Goal: Transaction & Acquisition: Book appointment/travel/reservation

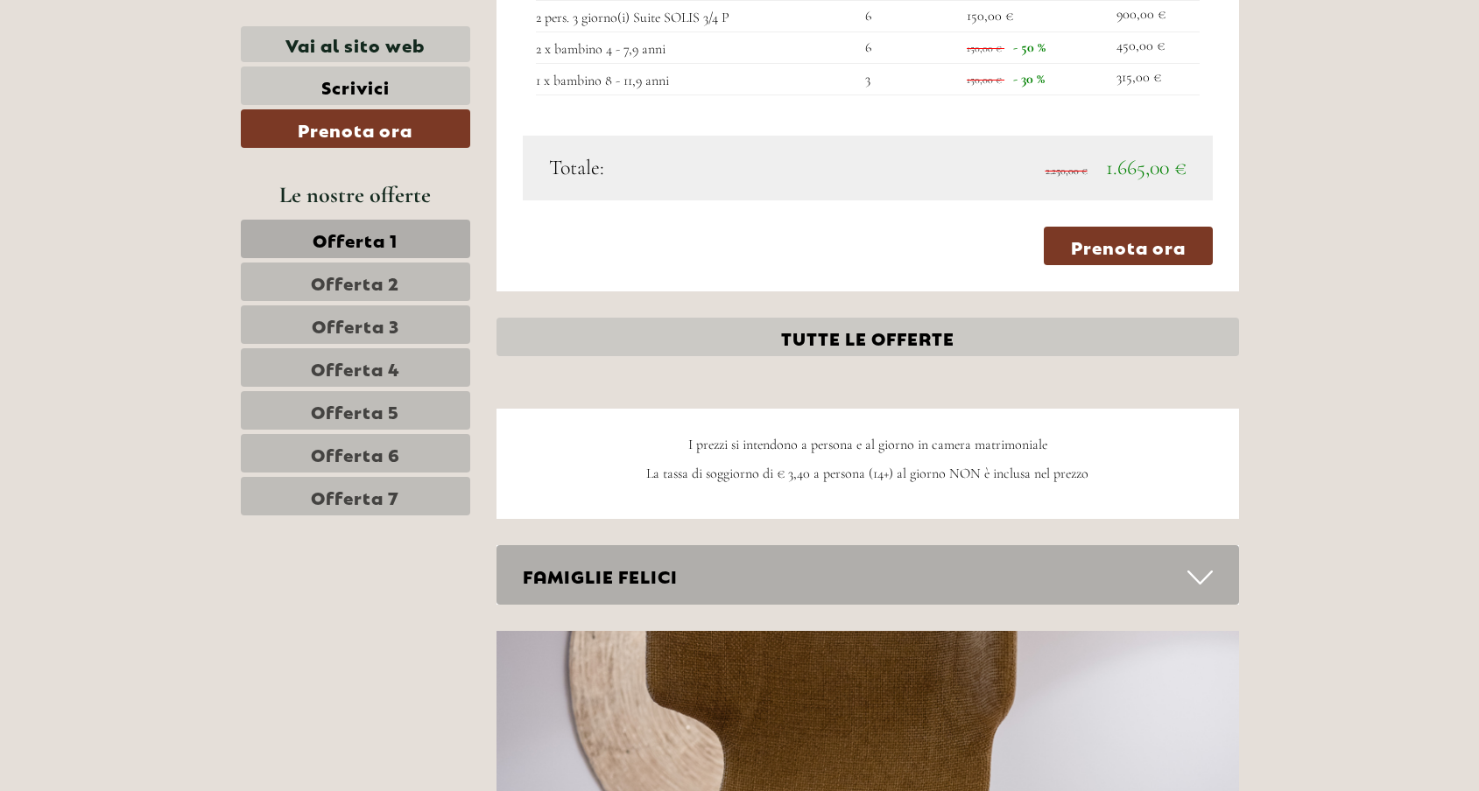
scroll to position [4460, 0]
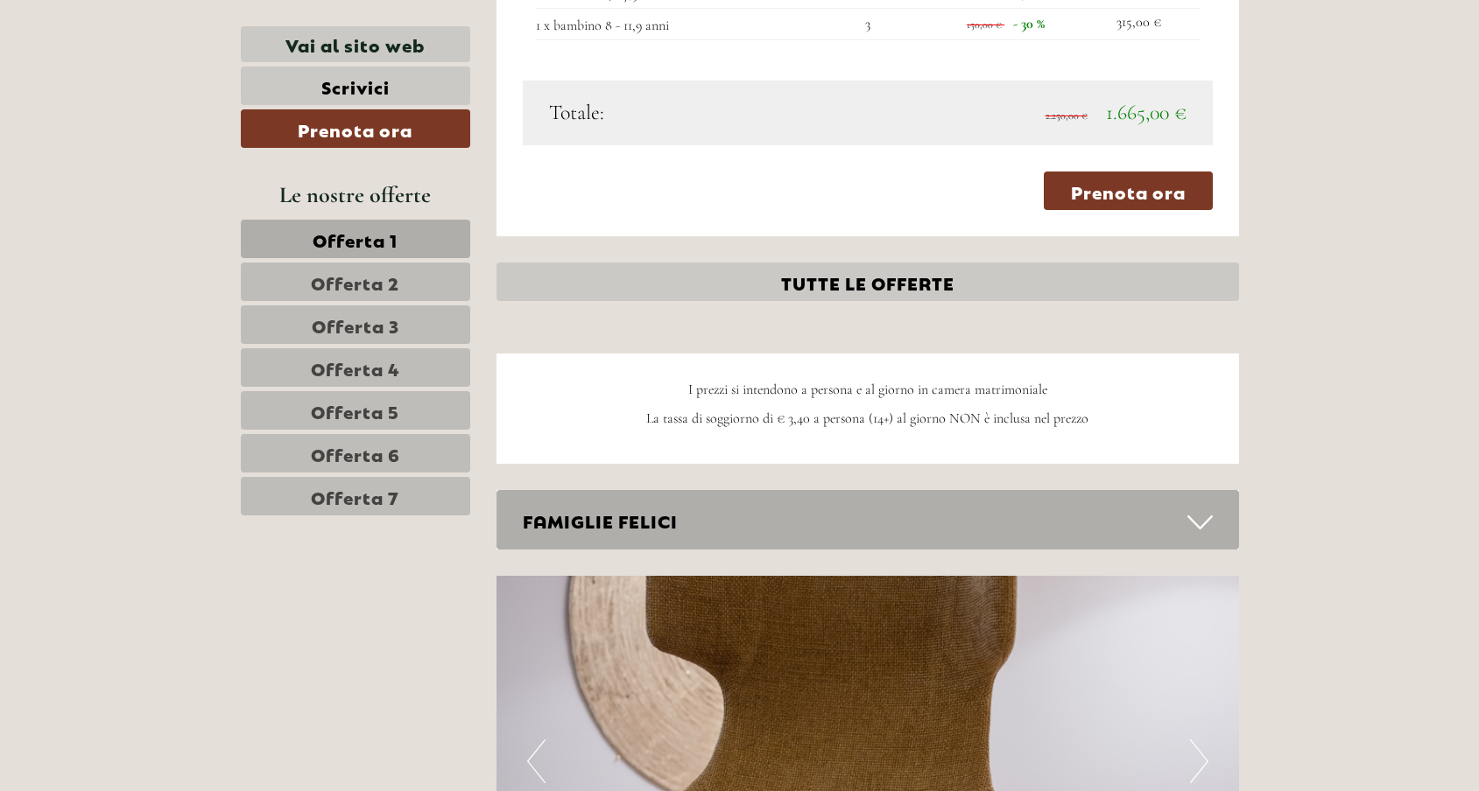
click at [916, 263] on link "TUTTE LE OFFERTE" at bounding box center [867, 282] width 742 height 39
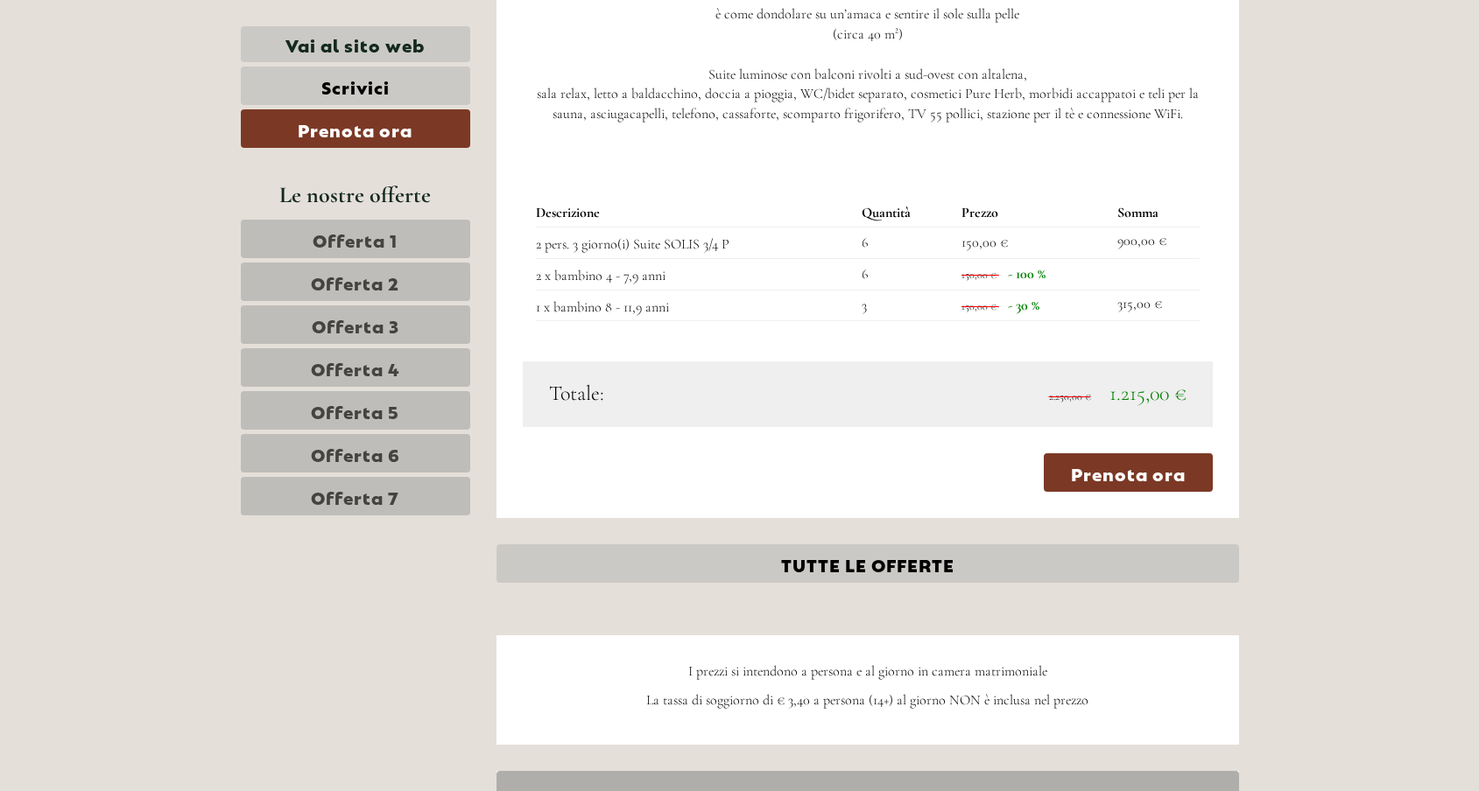
scroll to position [9051, 0]
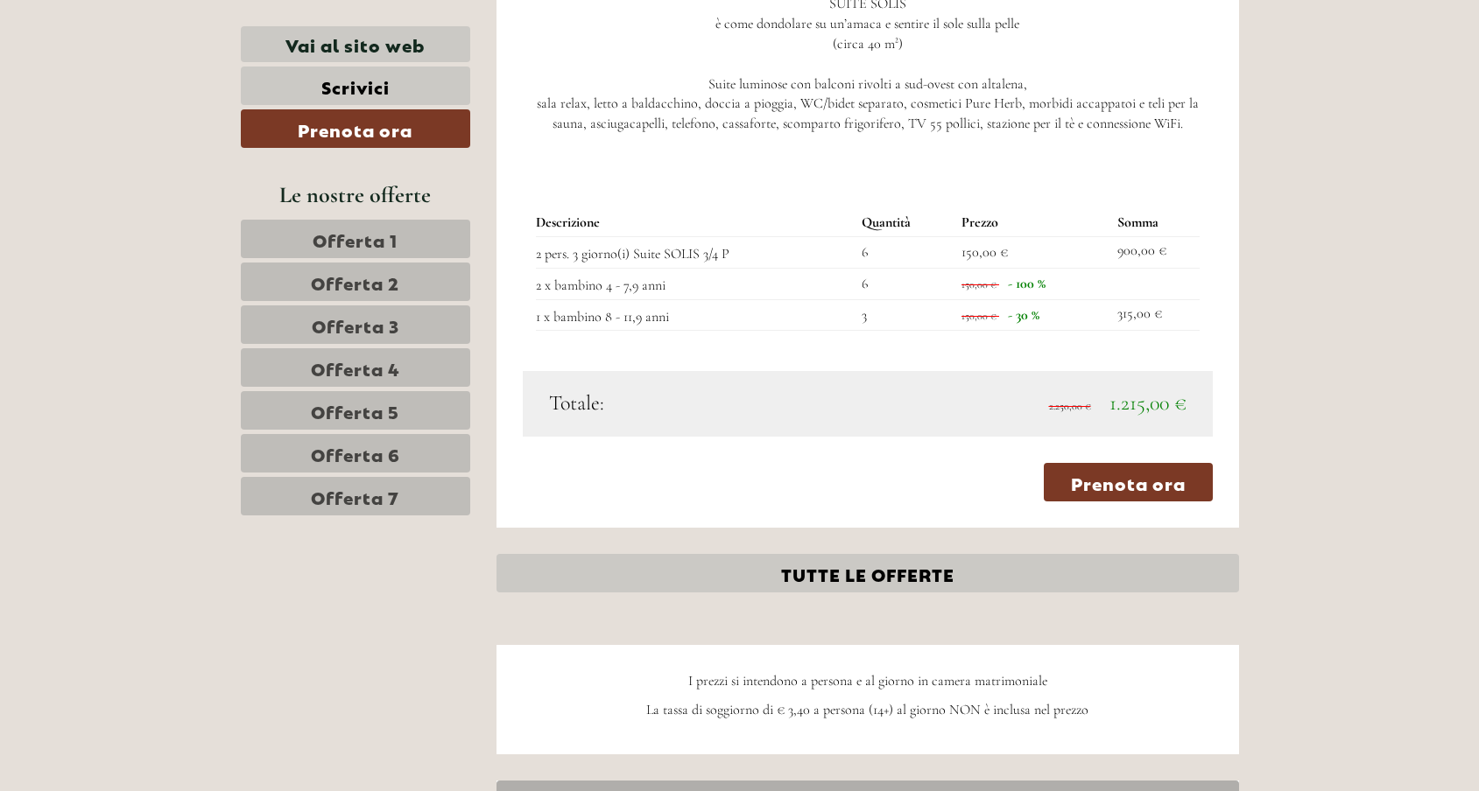
click at [900, 554] on link "TUTTE LE OFFERTE" at bounding box center [867, 573] width 742 height 39
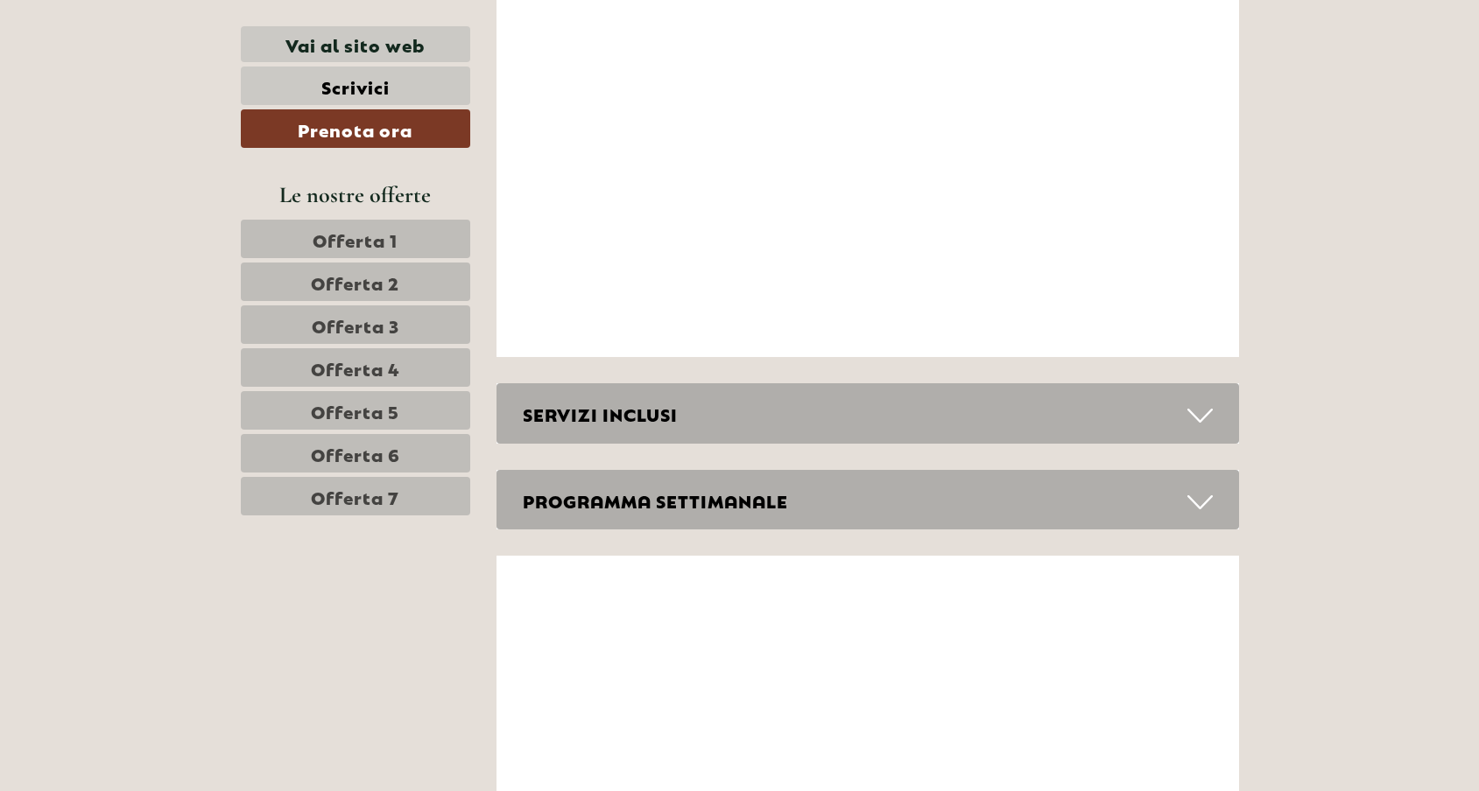
scroll to position [10956, 0]
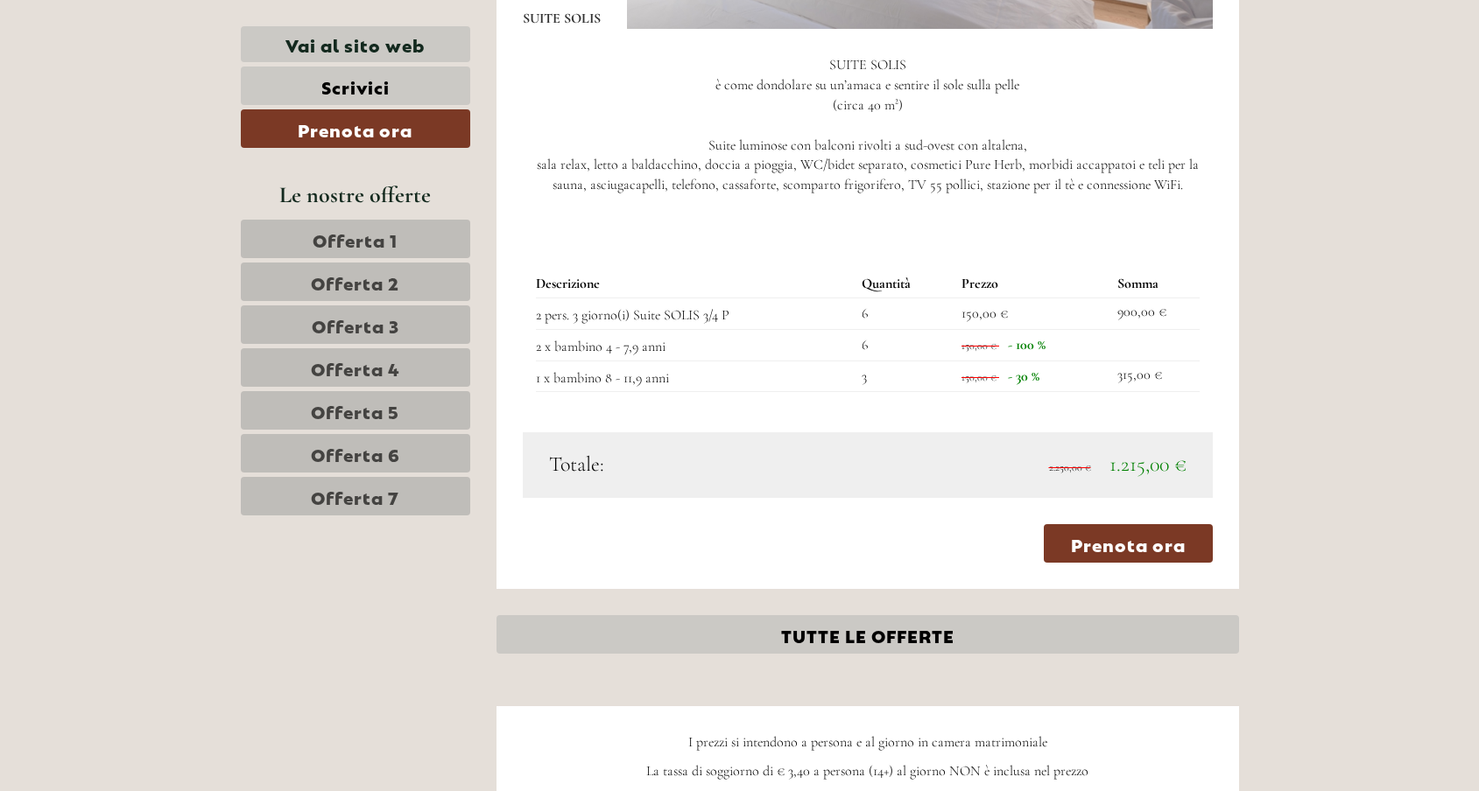
click at [827, 615] on link "TUTTE LE OFFERTE" at bounding box center [867, 634] width 742 height 39
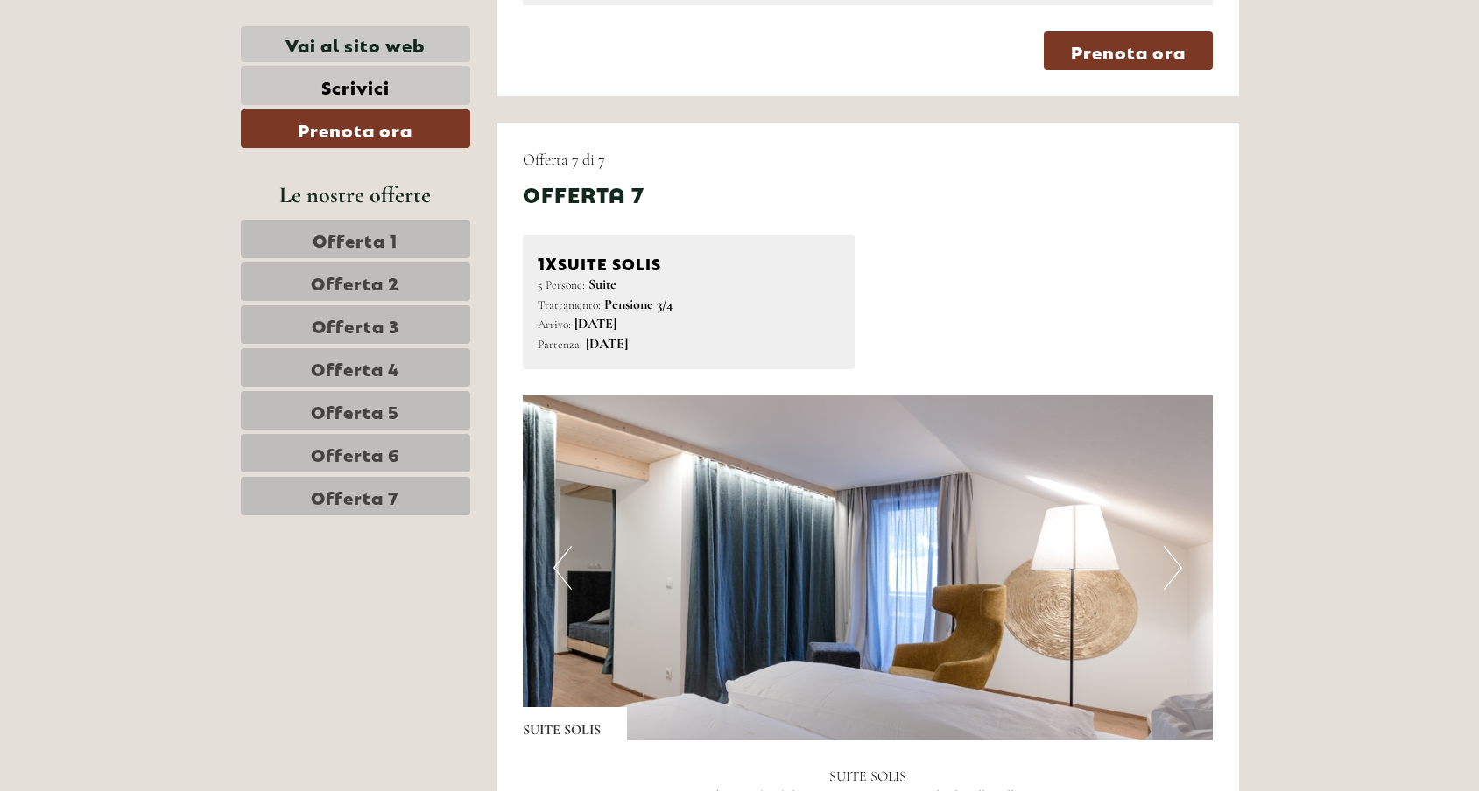
scroll to position [8285, 0]
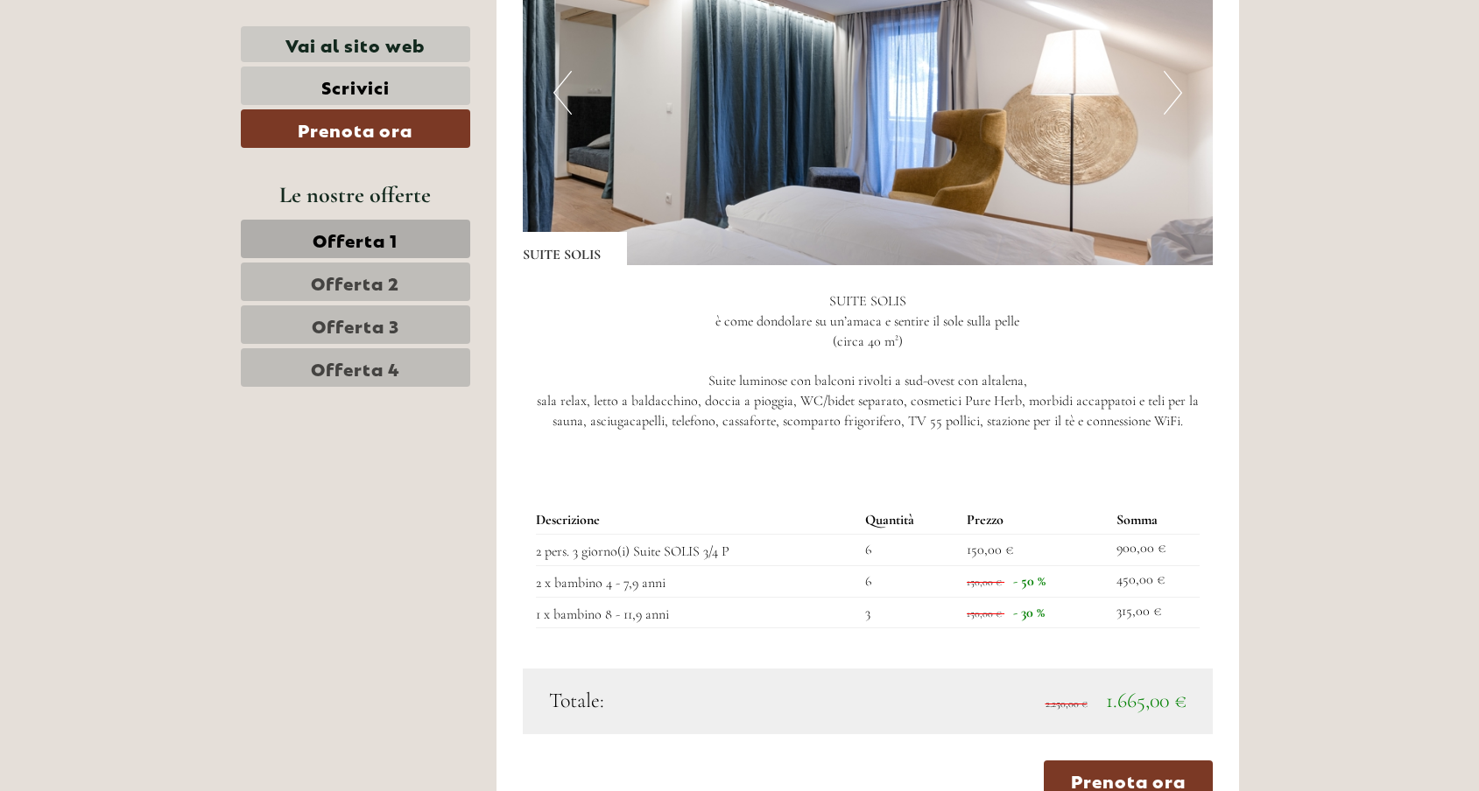
scroll to position [4155, 0]
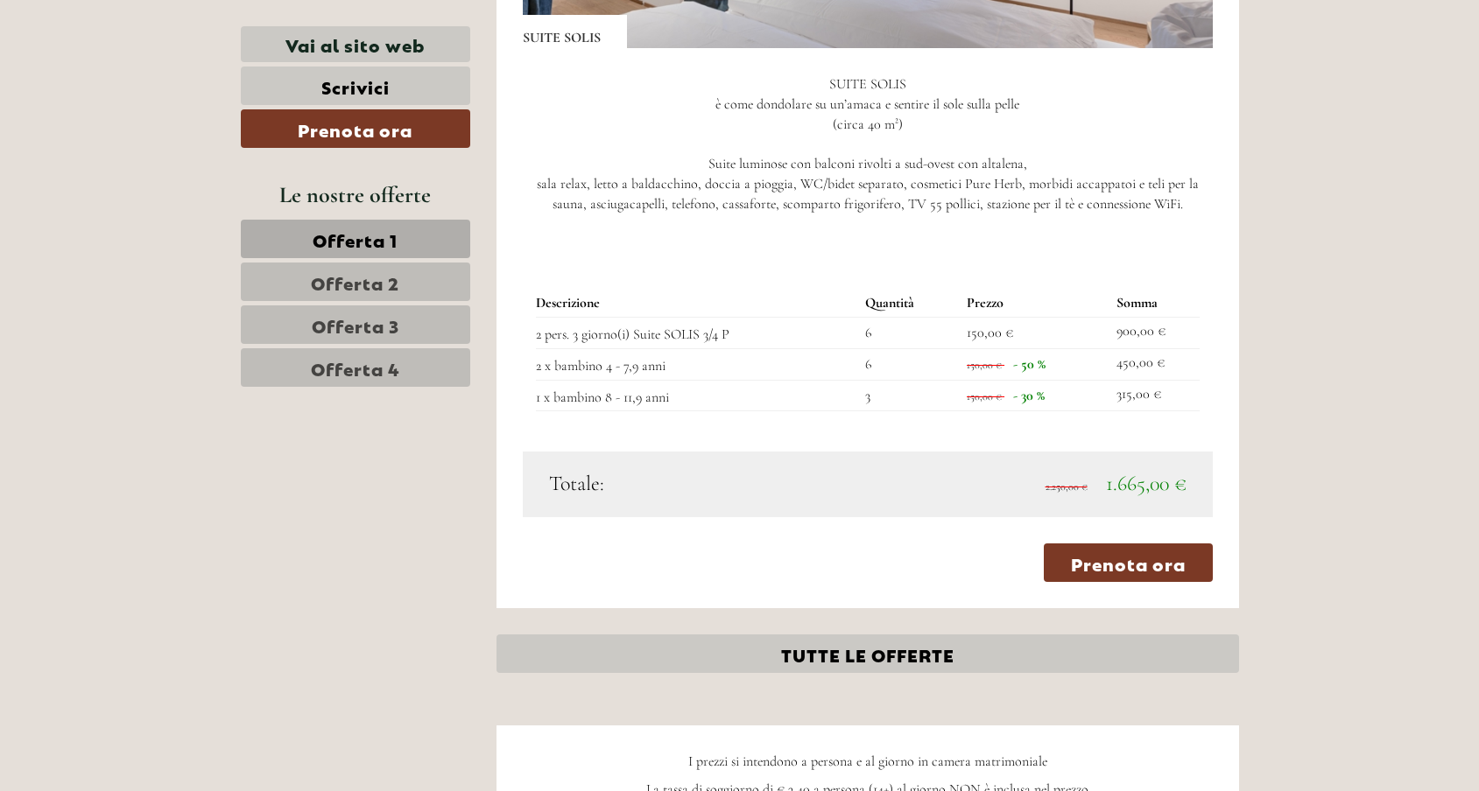
click at [867, 635] on link "TUTTE LE OFFERTE" at bounding box center [867, 654] width 742 height 39
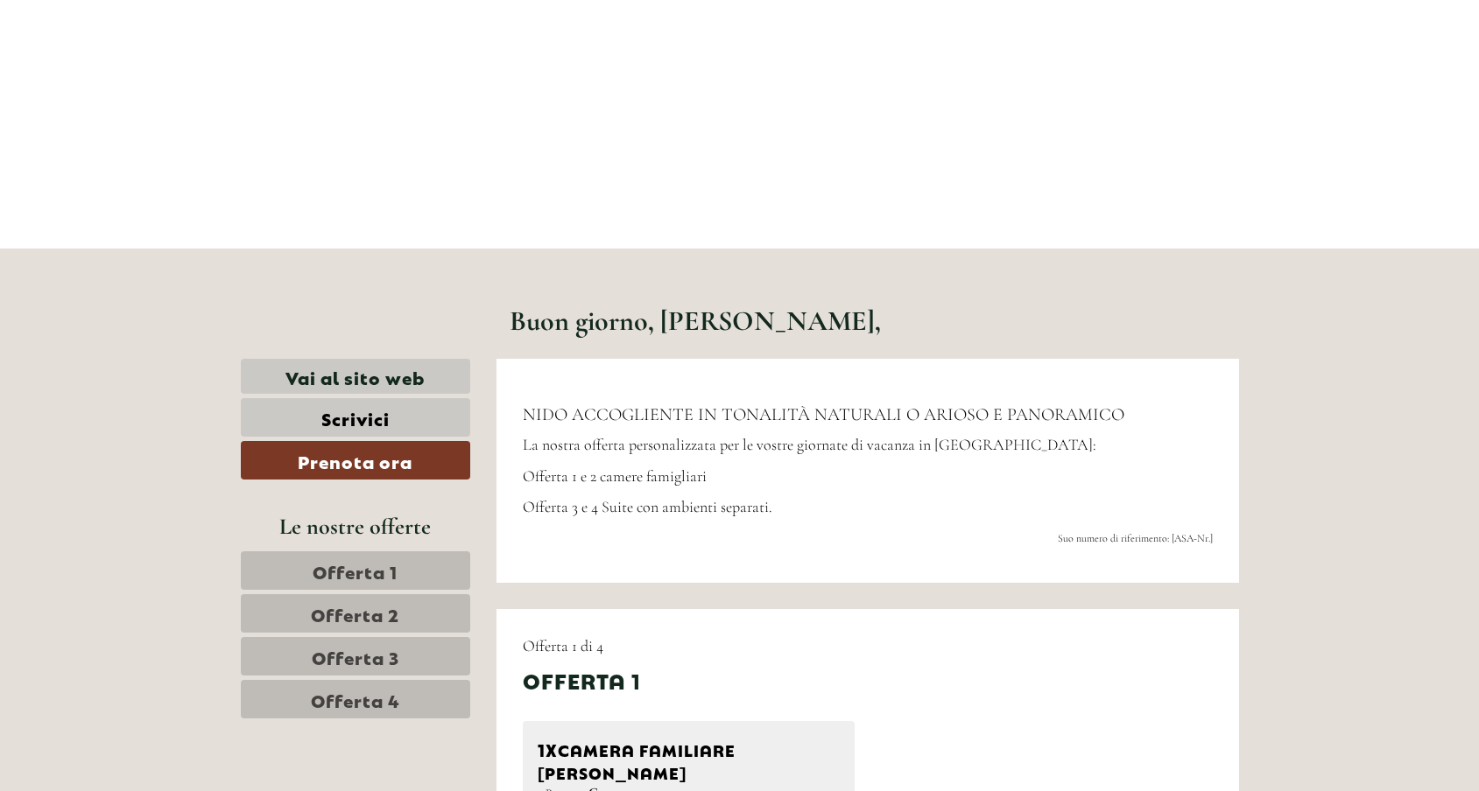
scroll to position [481, 0]
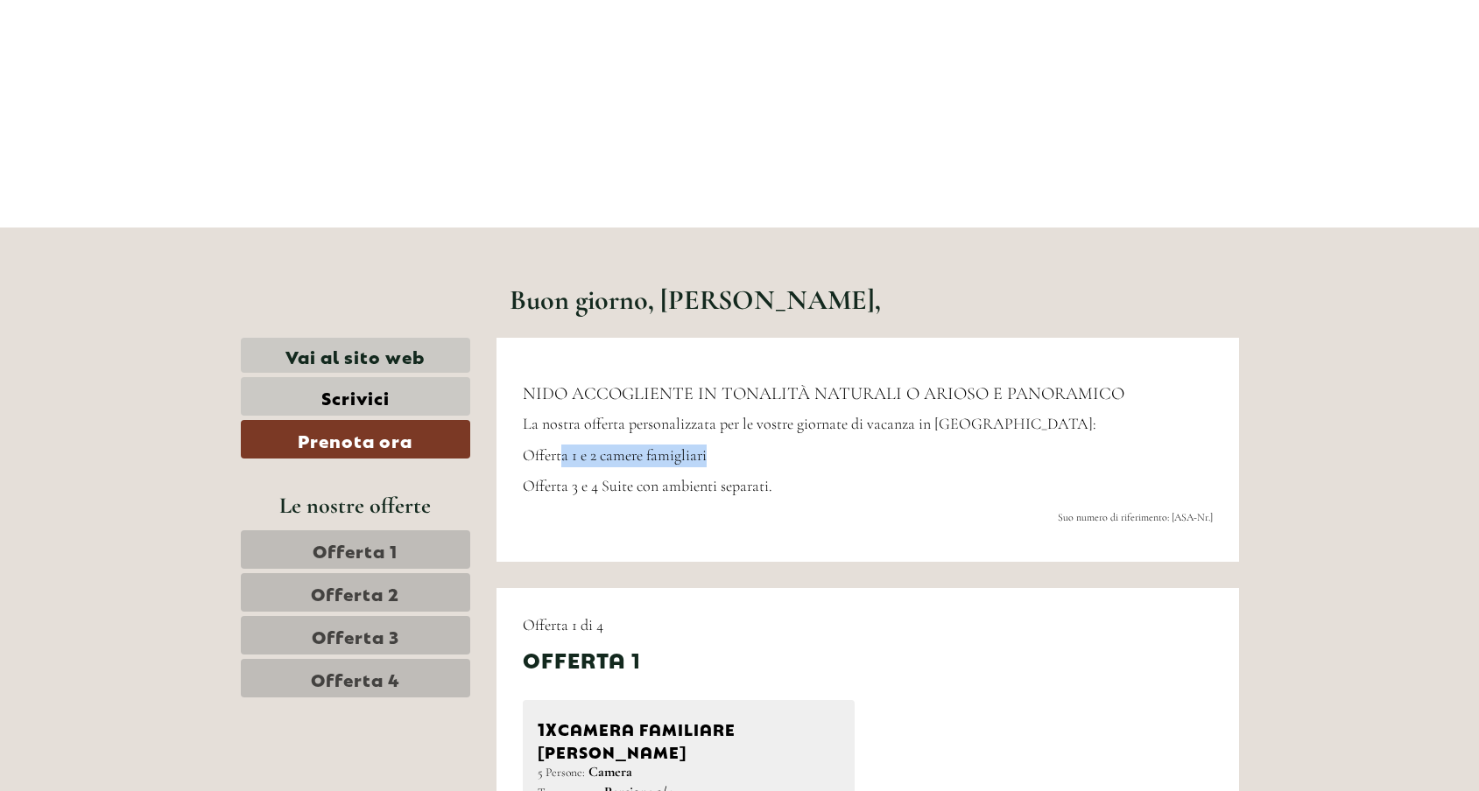
drag, startPoint x: 560, startPoint y: 458, endPoint x: 707, endPoint y: 462, distance: 147.1
click at [707, 462] on p "Offerta 1 e 2 camere famigliari" at bounding box center [868, 456] width 690 height 23
drag, startPoint x: 637, startPoint y: 483, endPoint x: 747, endPoint y: 482, distance: 109.4
click at [748, 482] on span "Offerta 3 e 4 Suite con ambienti separati." at bounding box center [648, 485] width 250 height 19
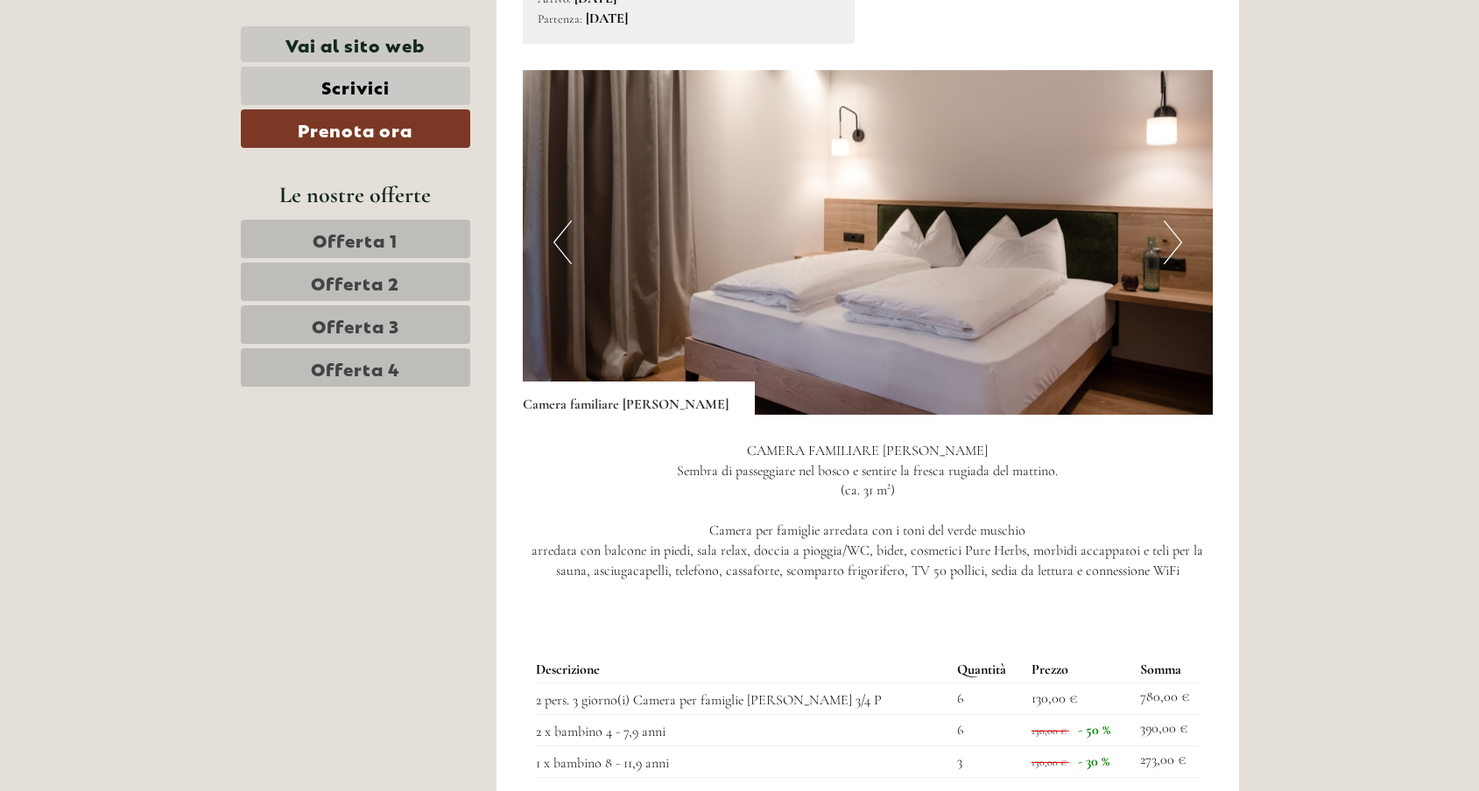
scroll to position [1223, 0]
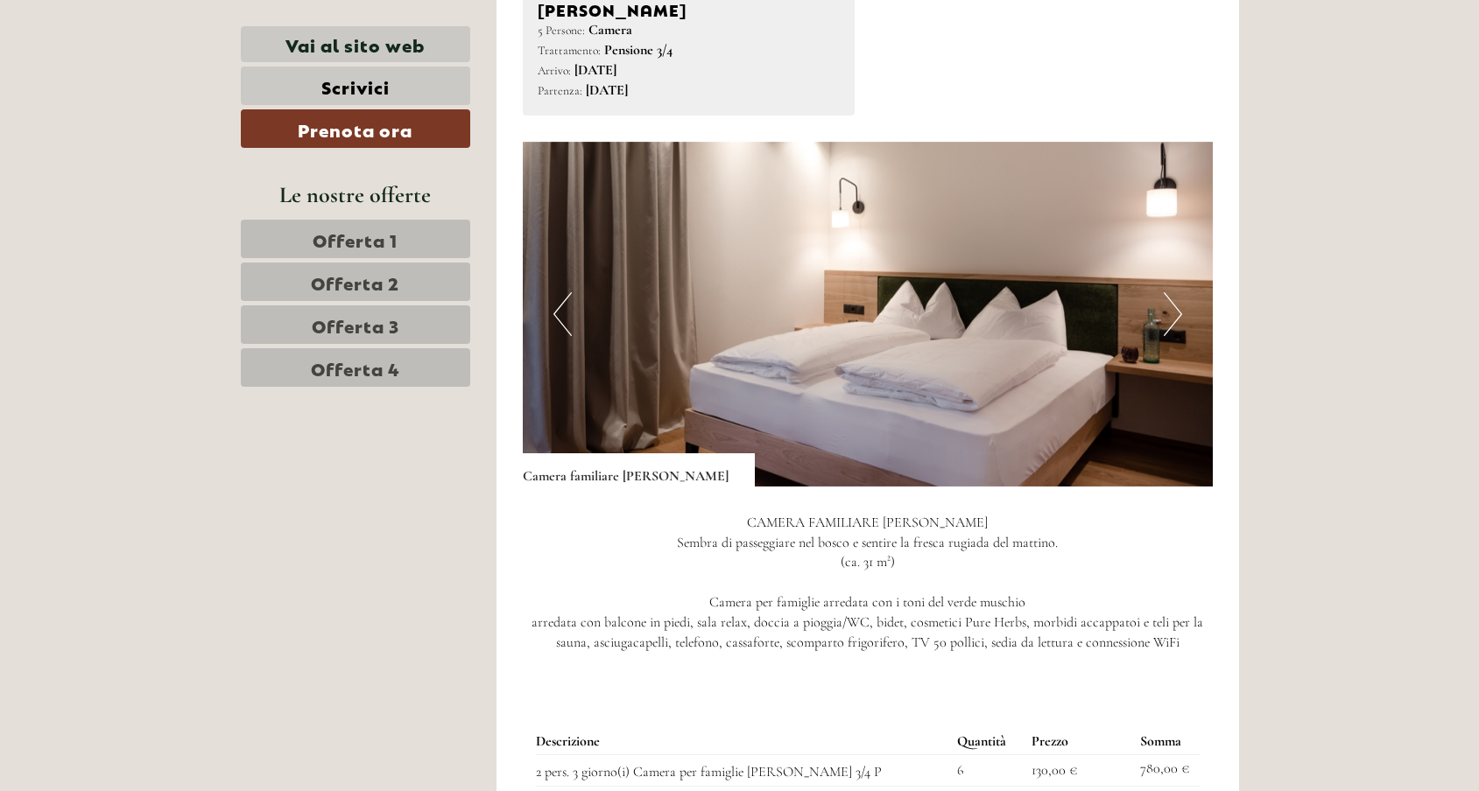
click at [1174, 292] on button "Next" at bounding box center [1172, 314] width 18 height 44
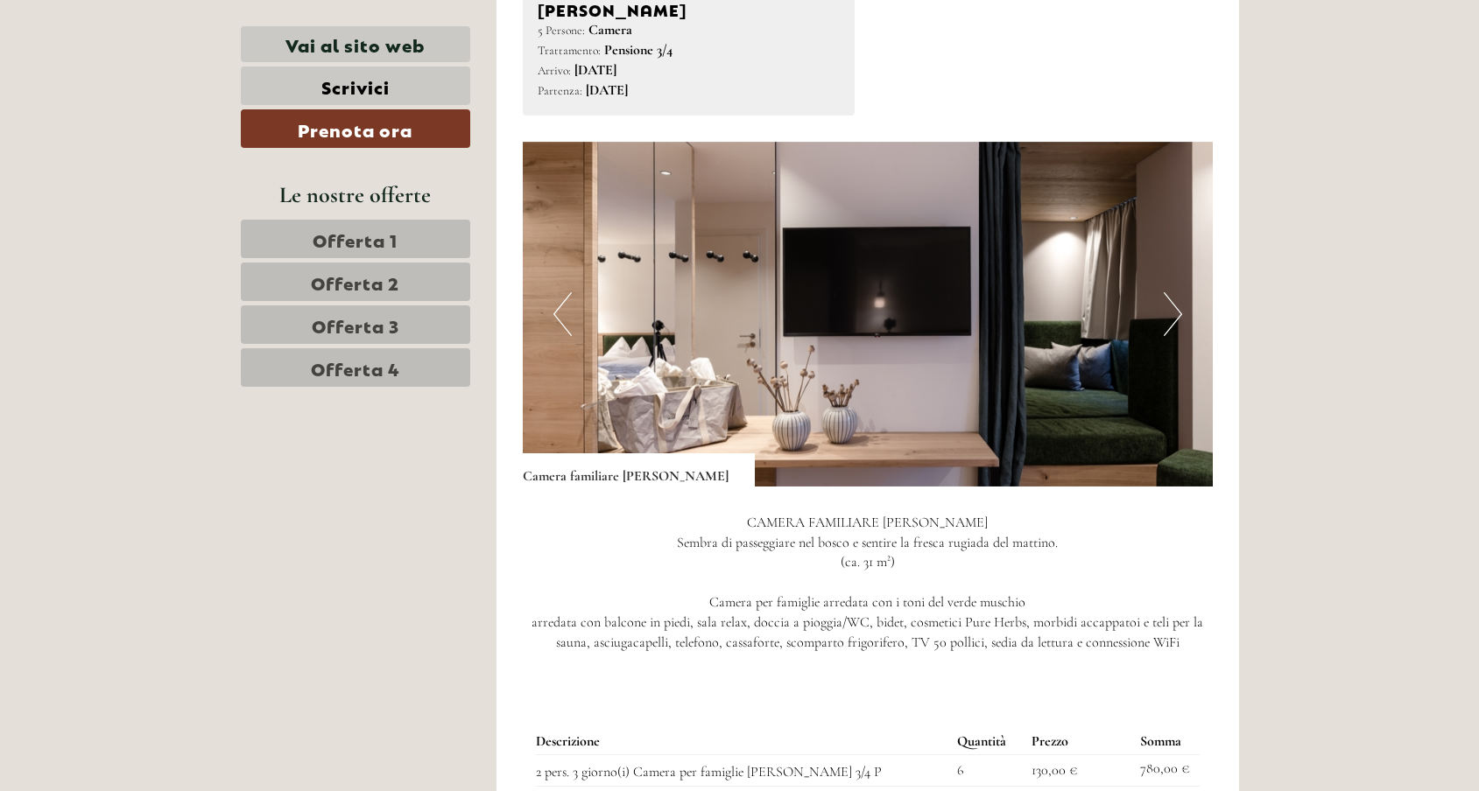
click at [1169, 292] on button "Next" at bounding box center [1172, 314] width 18 height 44
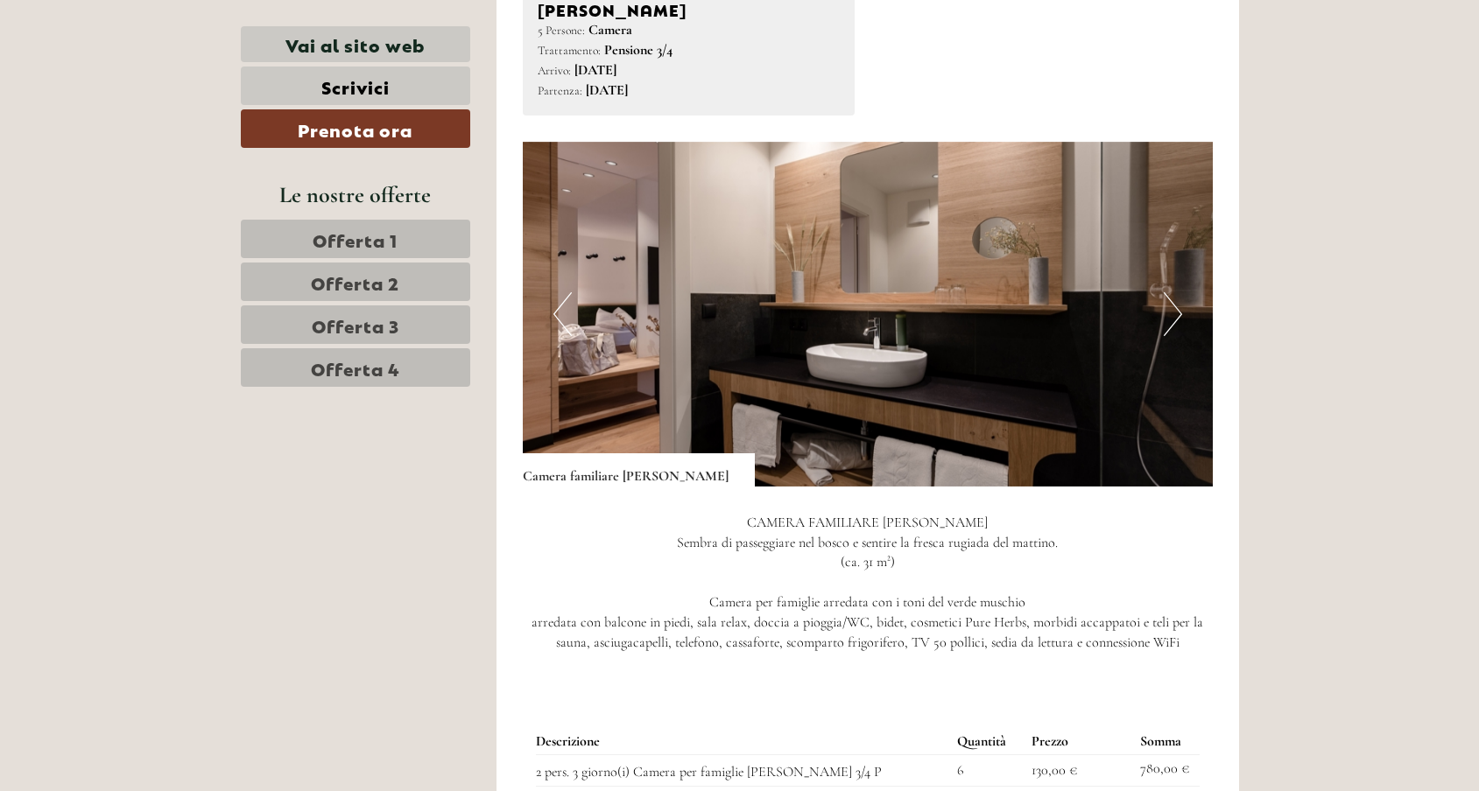
click at [1169, 292] on button "Next" at bounding box center [1172, 314] width 18 height 44
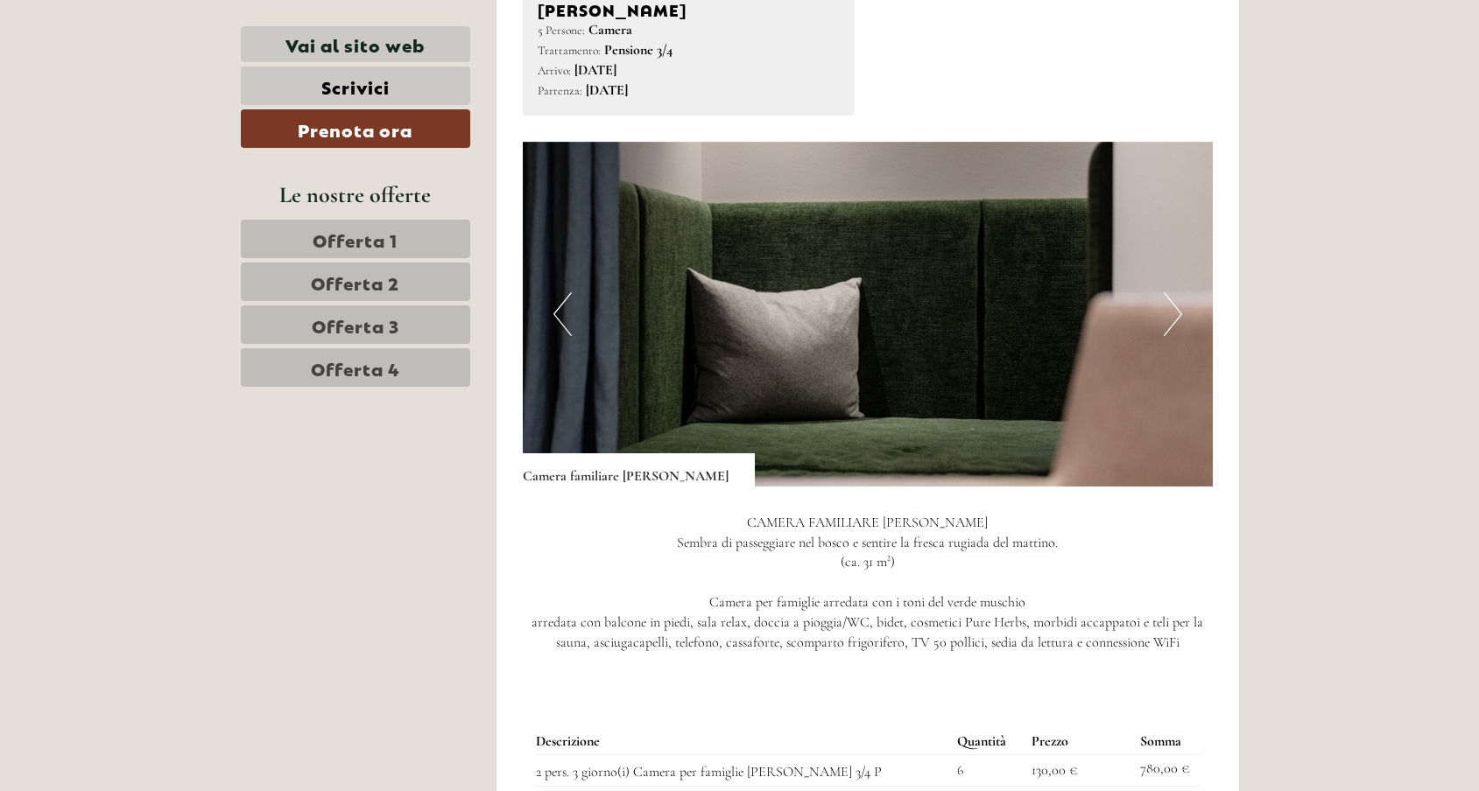
click at [1169, 292] on button "Next" at bounding box center [1172, 314] width 18 height 44
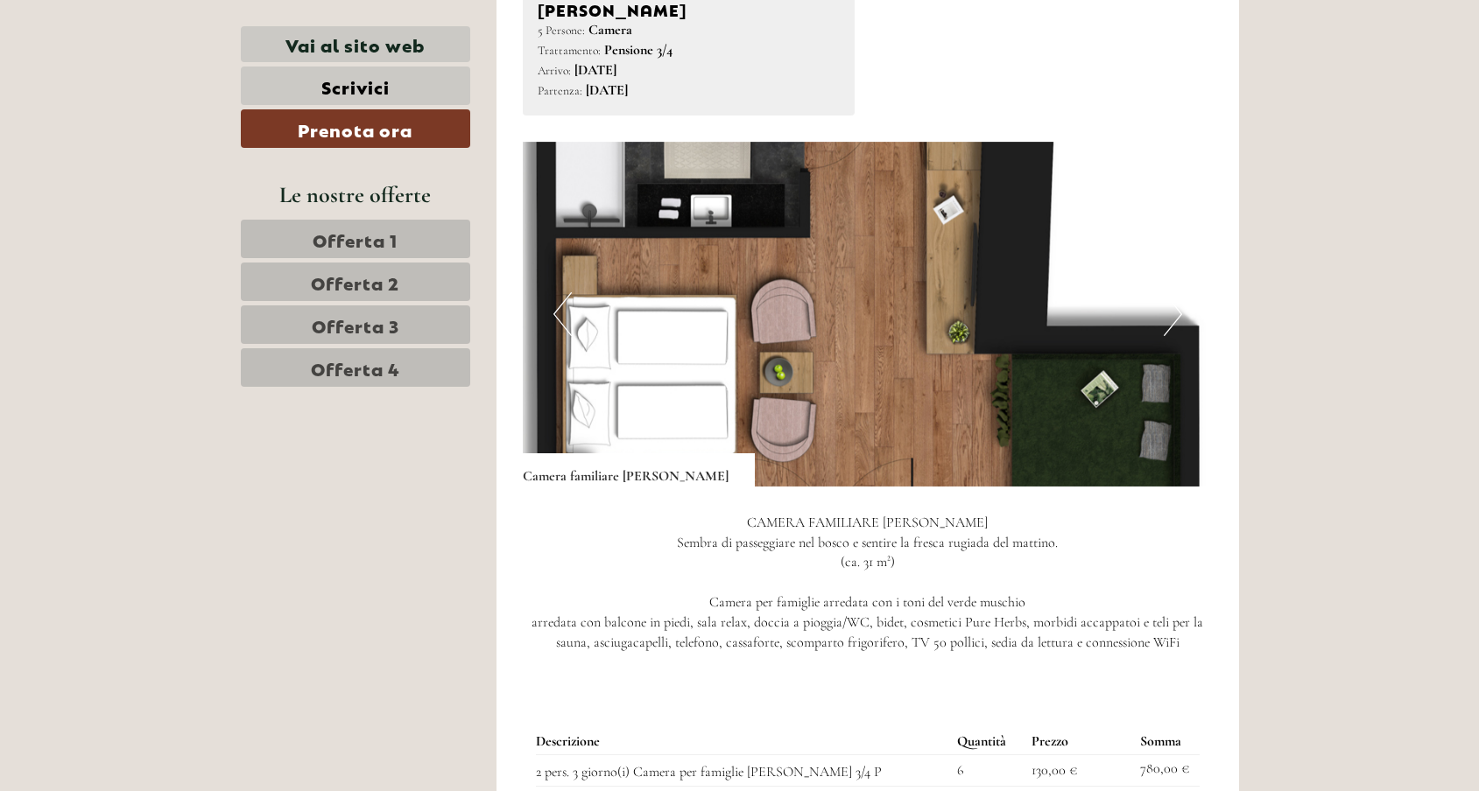
click at [937, 303] on img at bounding box center [868, 314] width 690 height 345
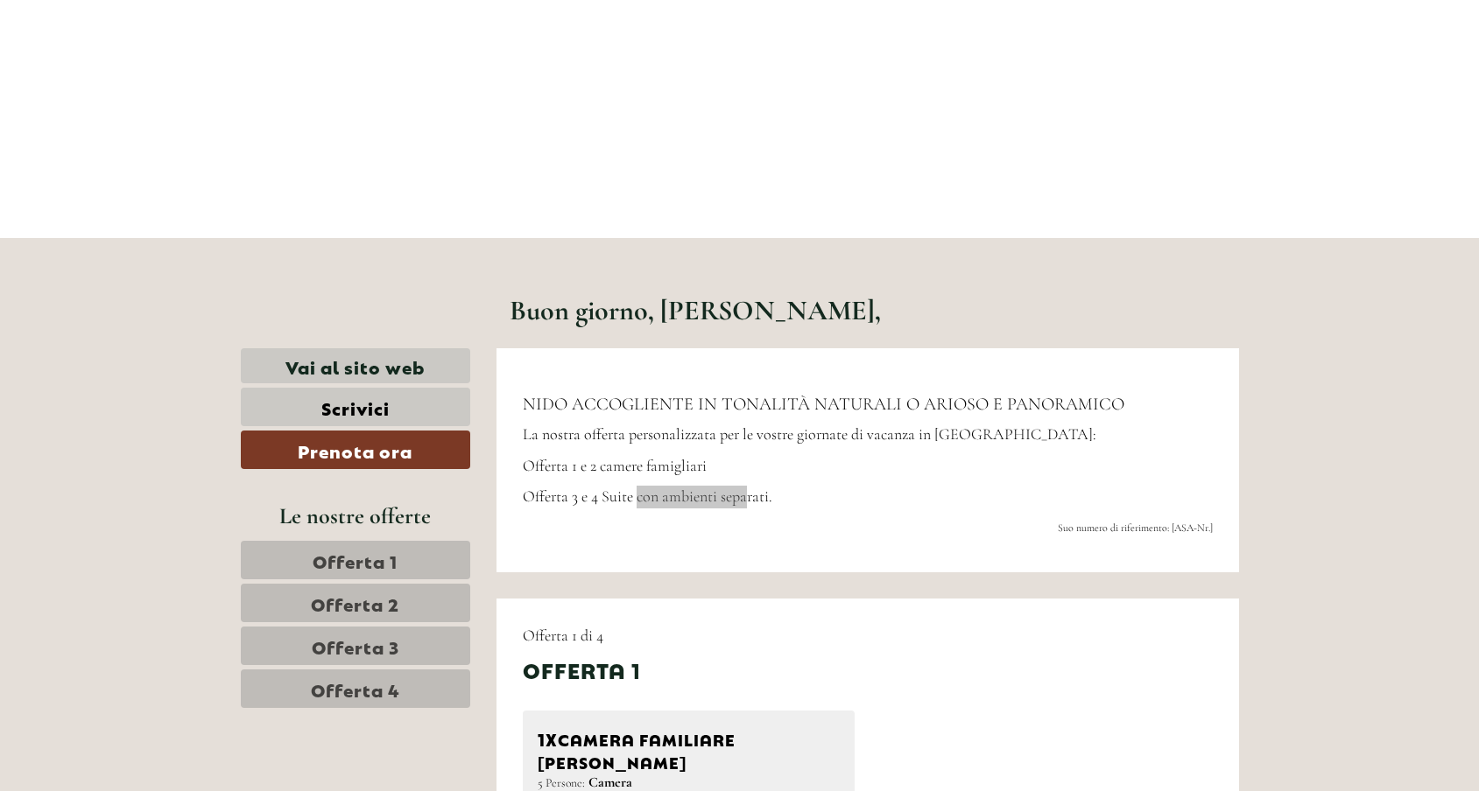
scroll to position [631, 0]
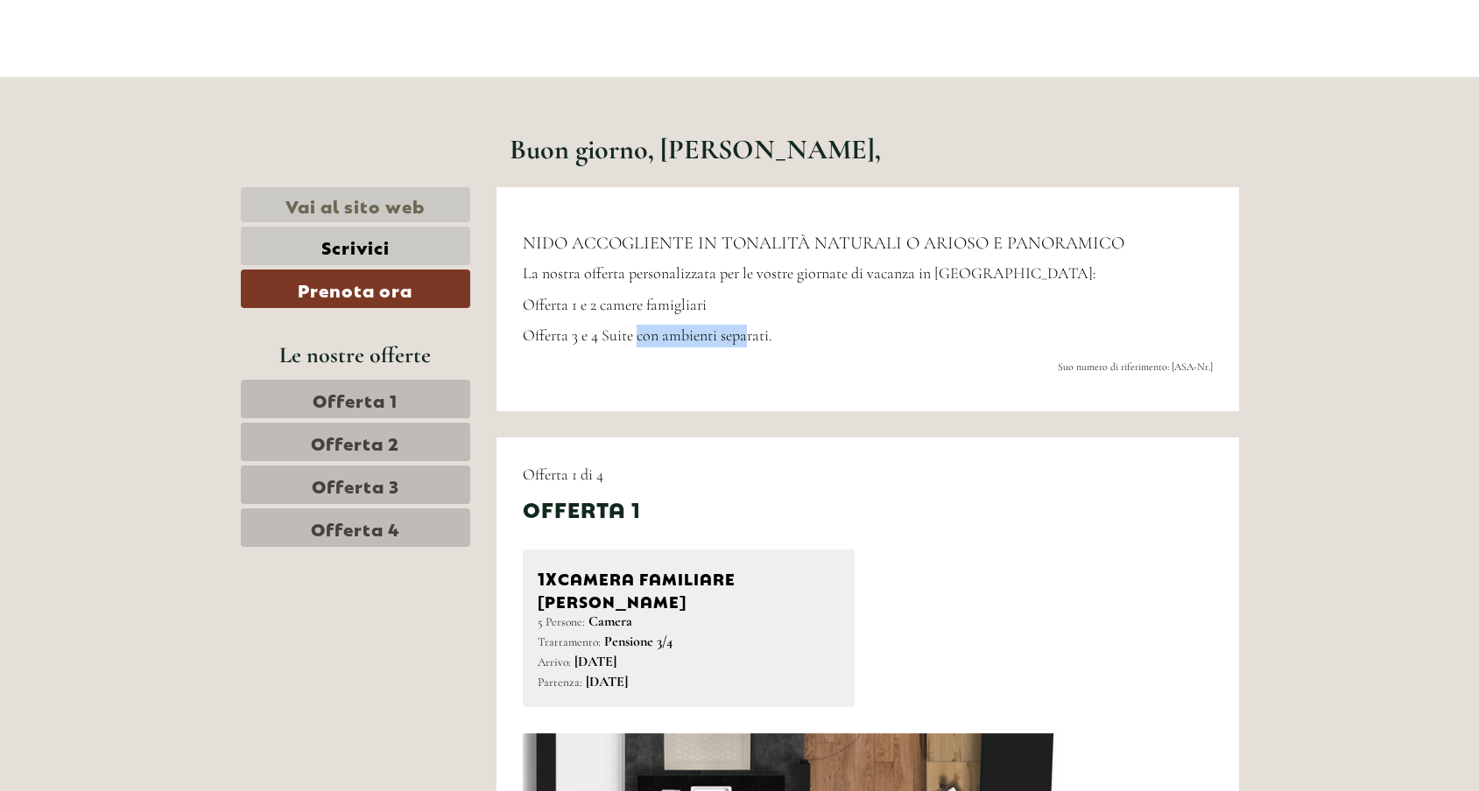
click at [387, 208] on link "Vai al sito web" at bounding box center [356, 205] width 230 height 36
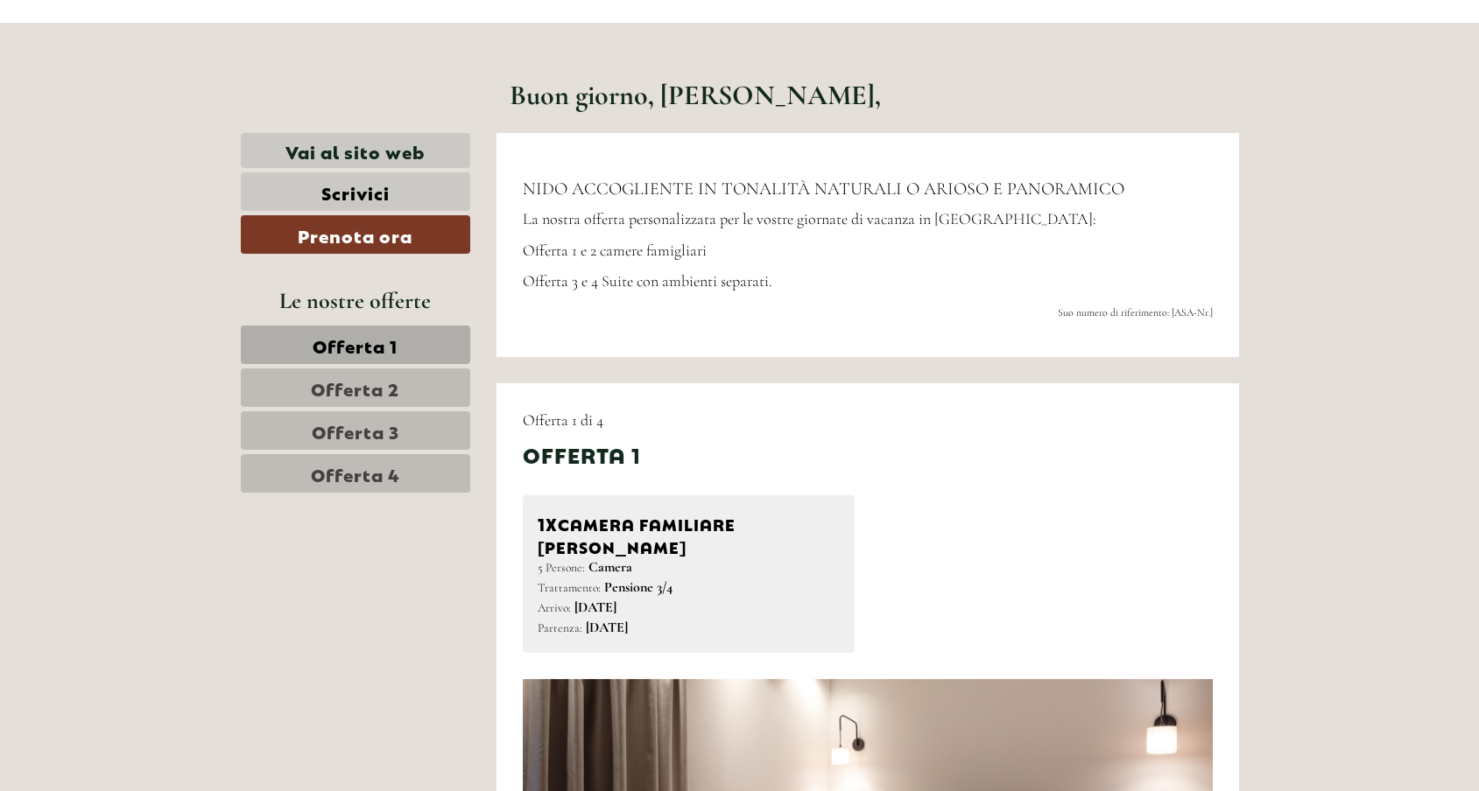
scroll to position [699, 0]
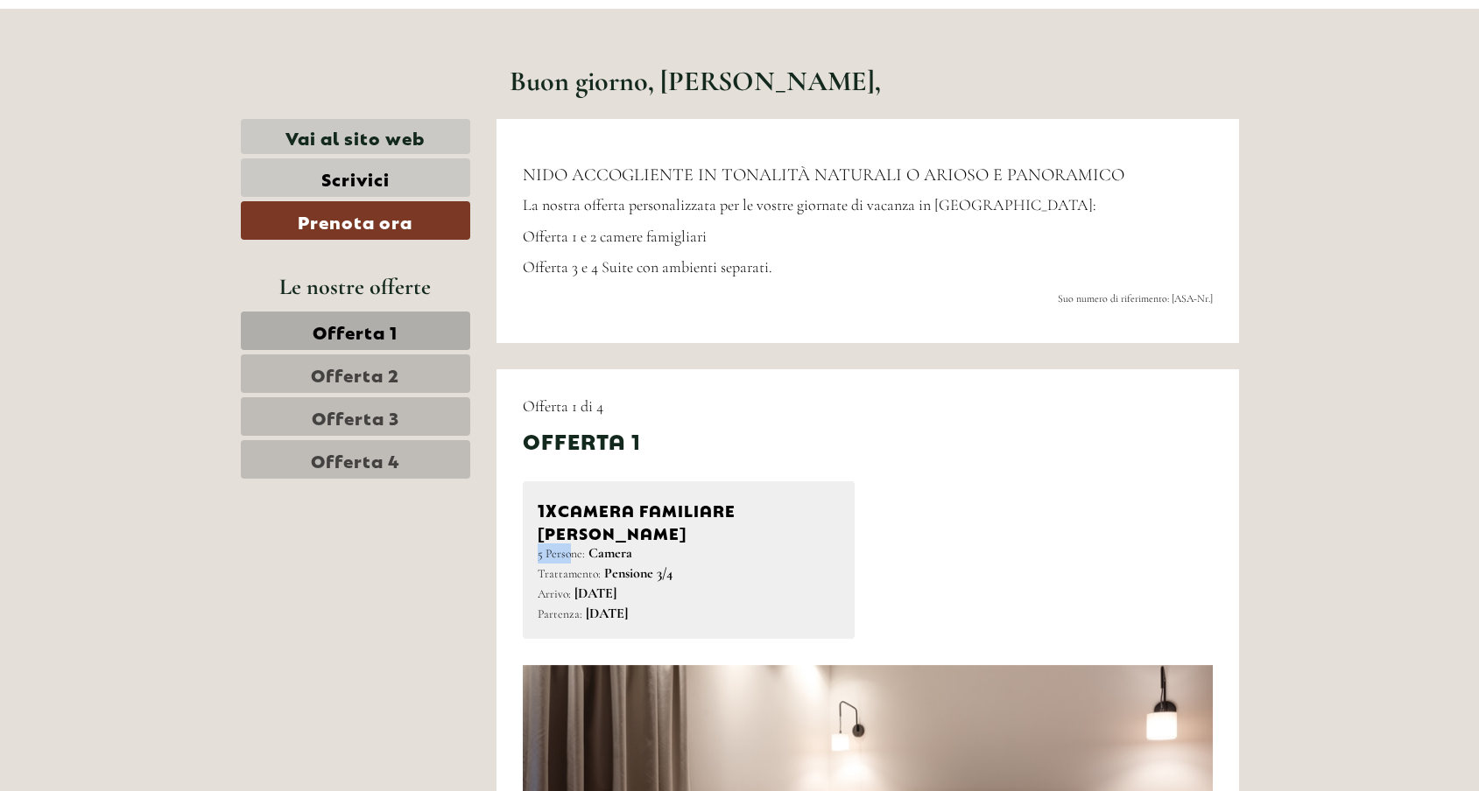
drag, startPoint x: 534, startPoint y: 532, endPoint x: 572, endPoint y: 531, distance: 37.7
click at [572, 531] on div "1x Camera familiare SILVA 5 Persone: Camera Trattamento: Pensione 3/4 Arrivo: g…" at bounding box center [689, 560] width 332 height 158
click at [1032, 525] on div "1x Camera familiare SILVA 5 Persone: Camera Trattamento: Pensione 3/4 Arrivo: g…" at bounding box center [868, 560] width 716 height 158
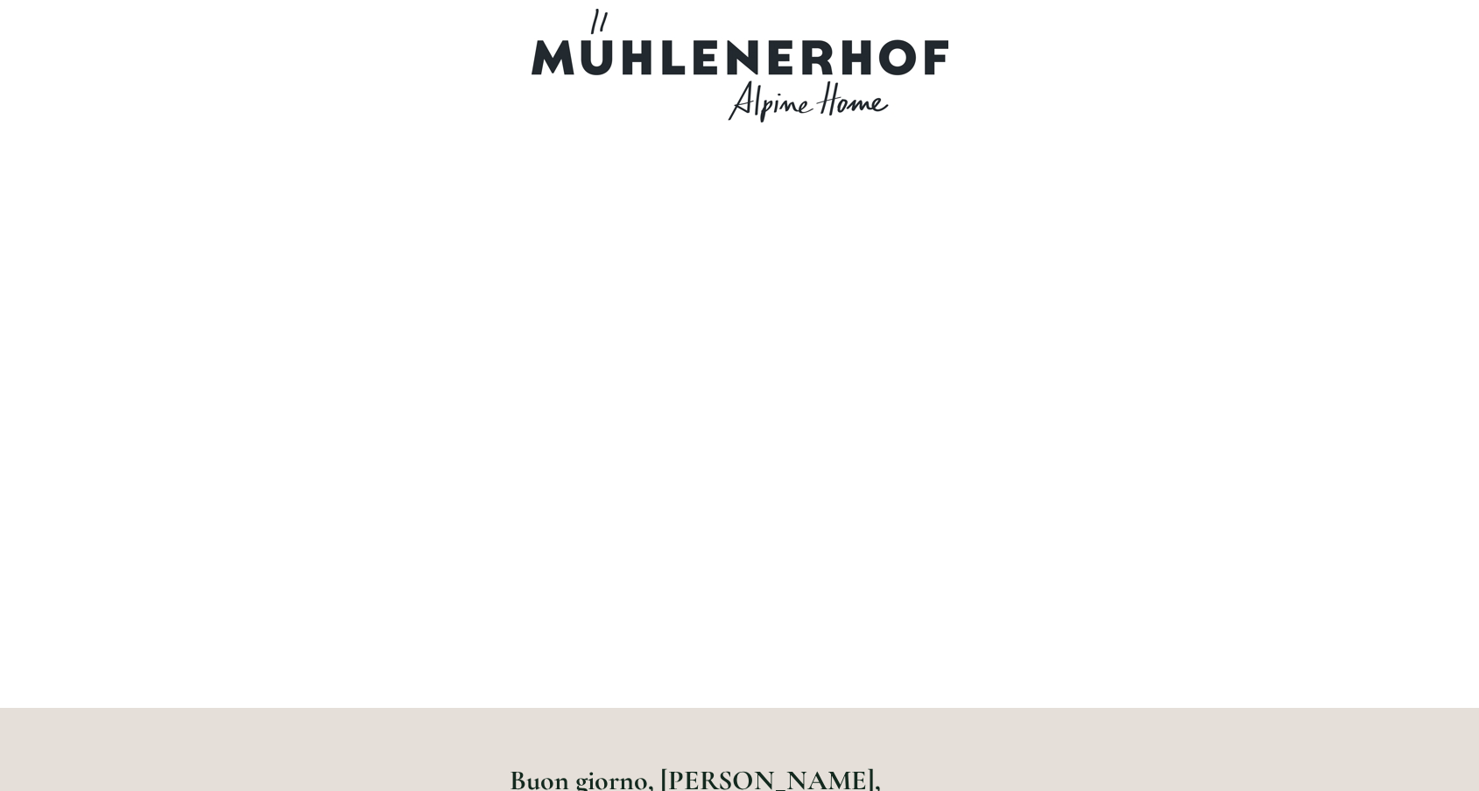
scroll to position [0, 0]
